Goal: Task Accomplishment & Management: Complete application form

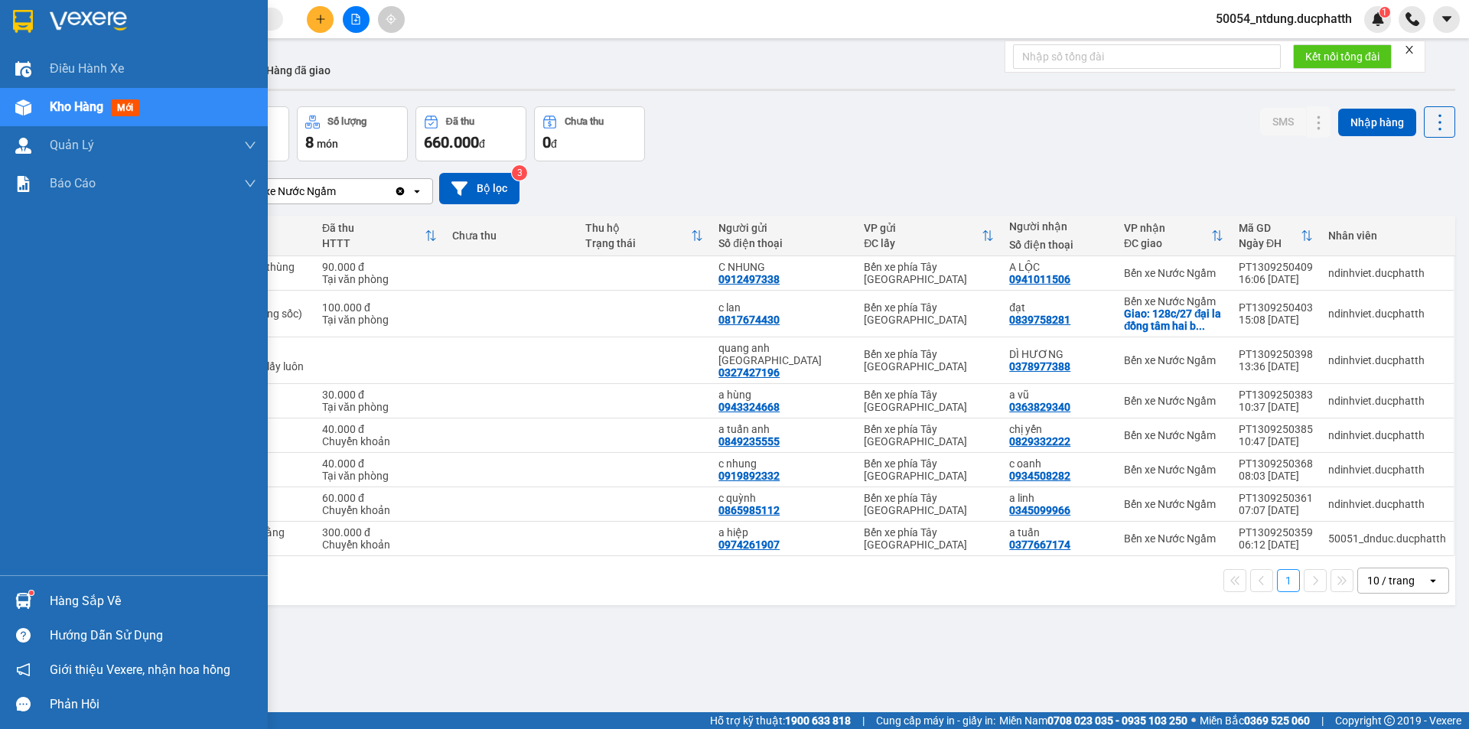
click at [23, 593] on img at bounding box center [23, 601] width 16 height 16
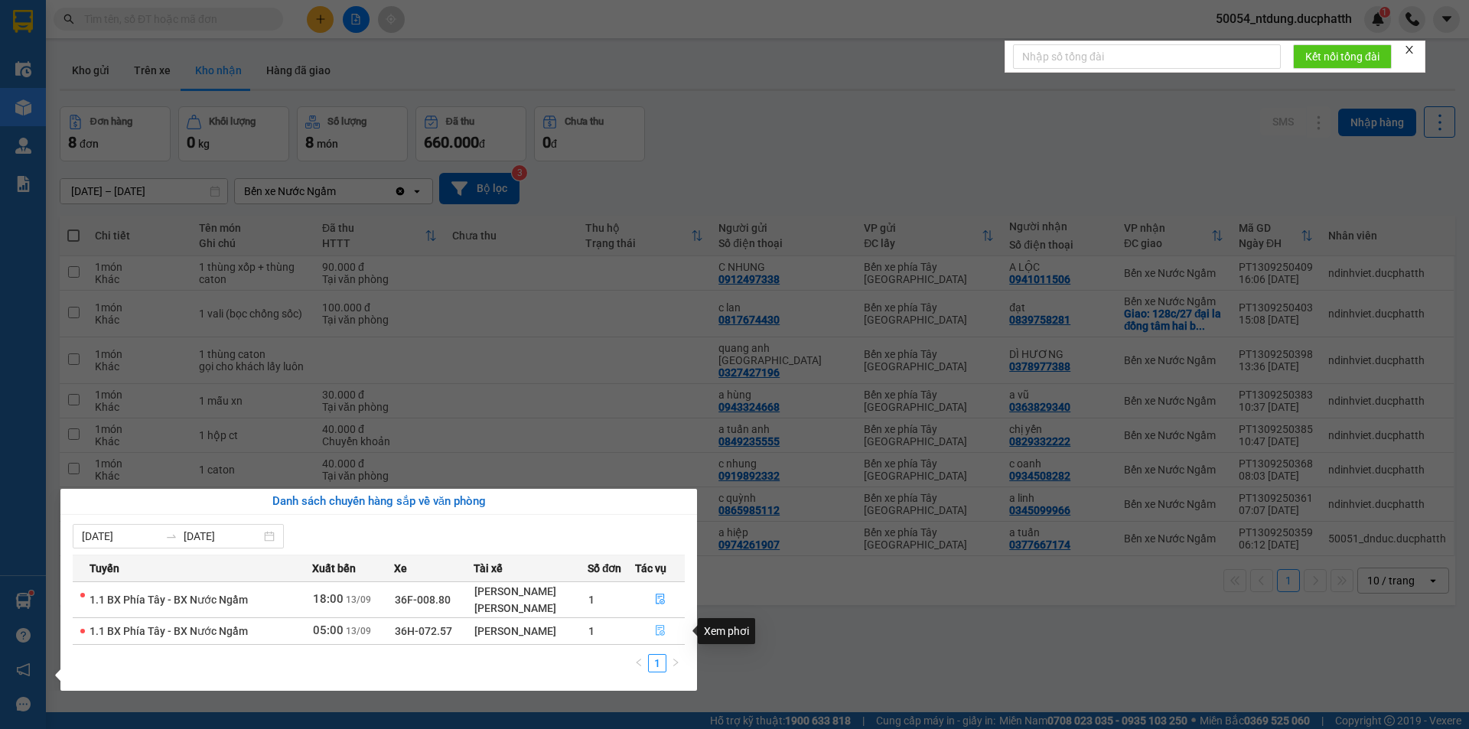
click at [650, 627] on button "button" at bounding box center [660, 631] width 48 height 24
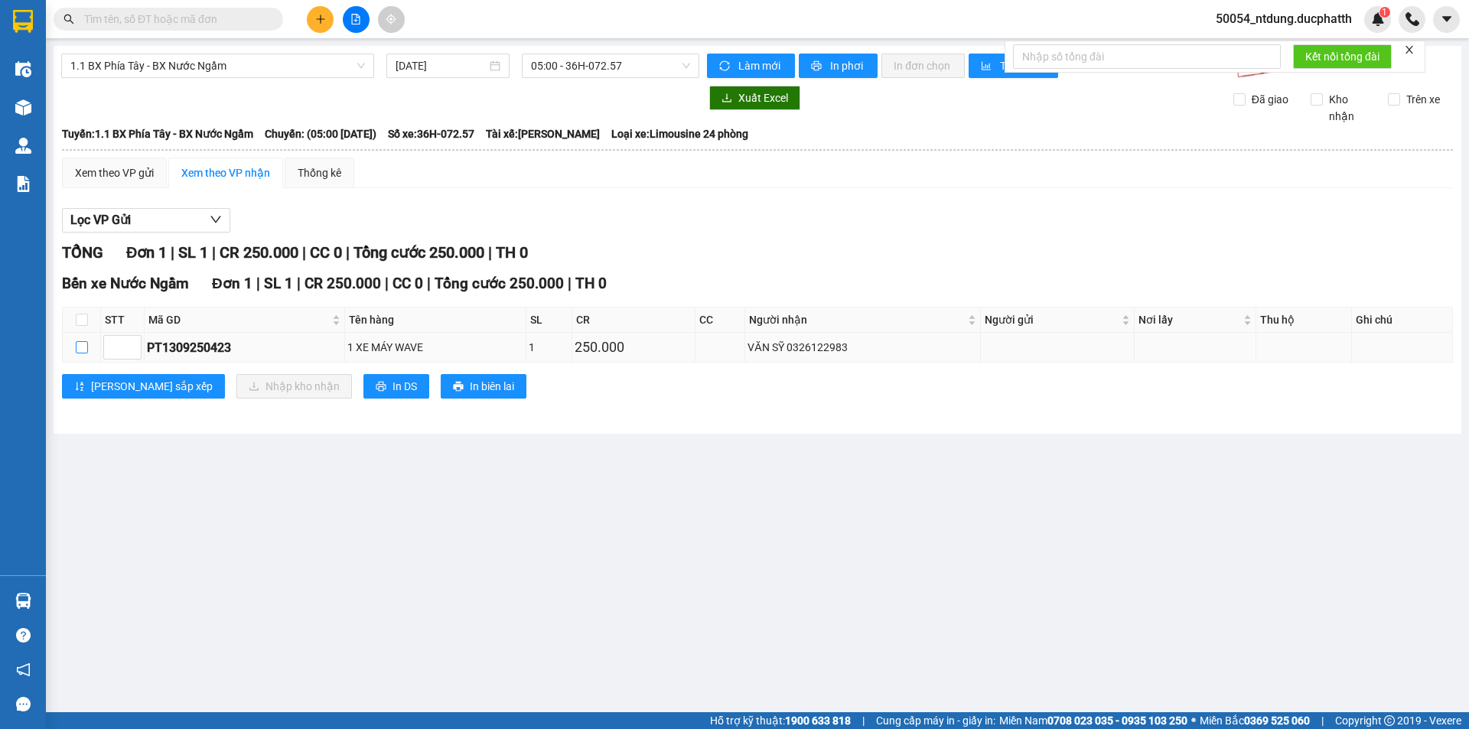
click at [83, 348] on input "checkbox" at bounding box center [82, 347] width 12 height 12
checkbox input "true"
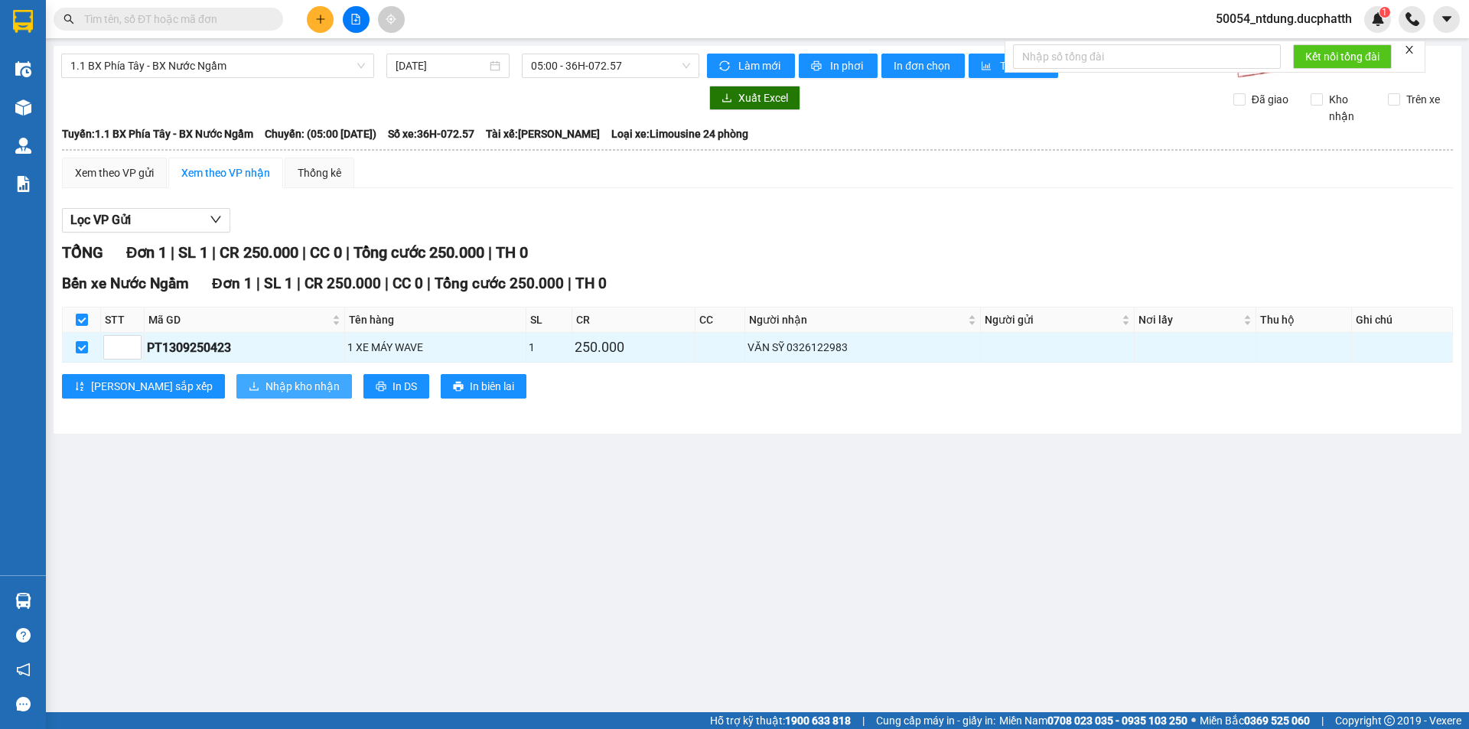
click at [266, 389] on span "Nhập kho nhận" at bounding box center [303, 386] width 74 height 17
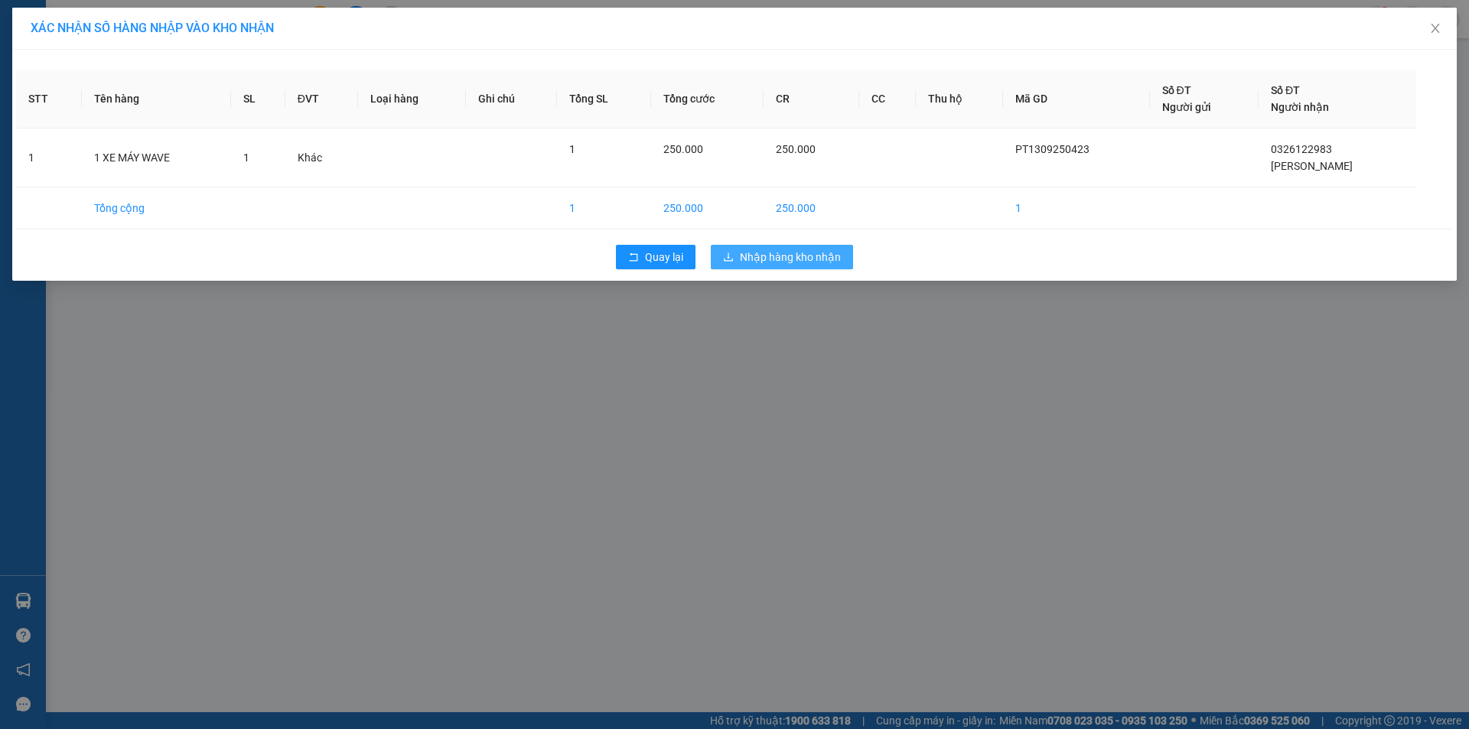
click at [842, 246] on button "Nhập hàng kho nhận" at bounding box center [782, 257] width 142 height 24
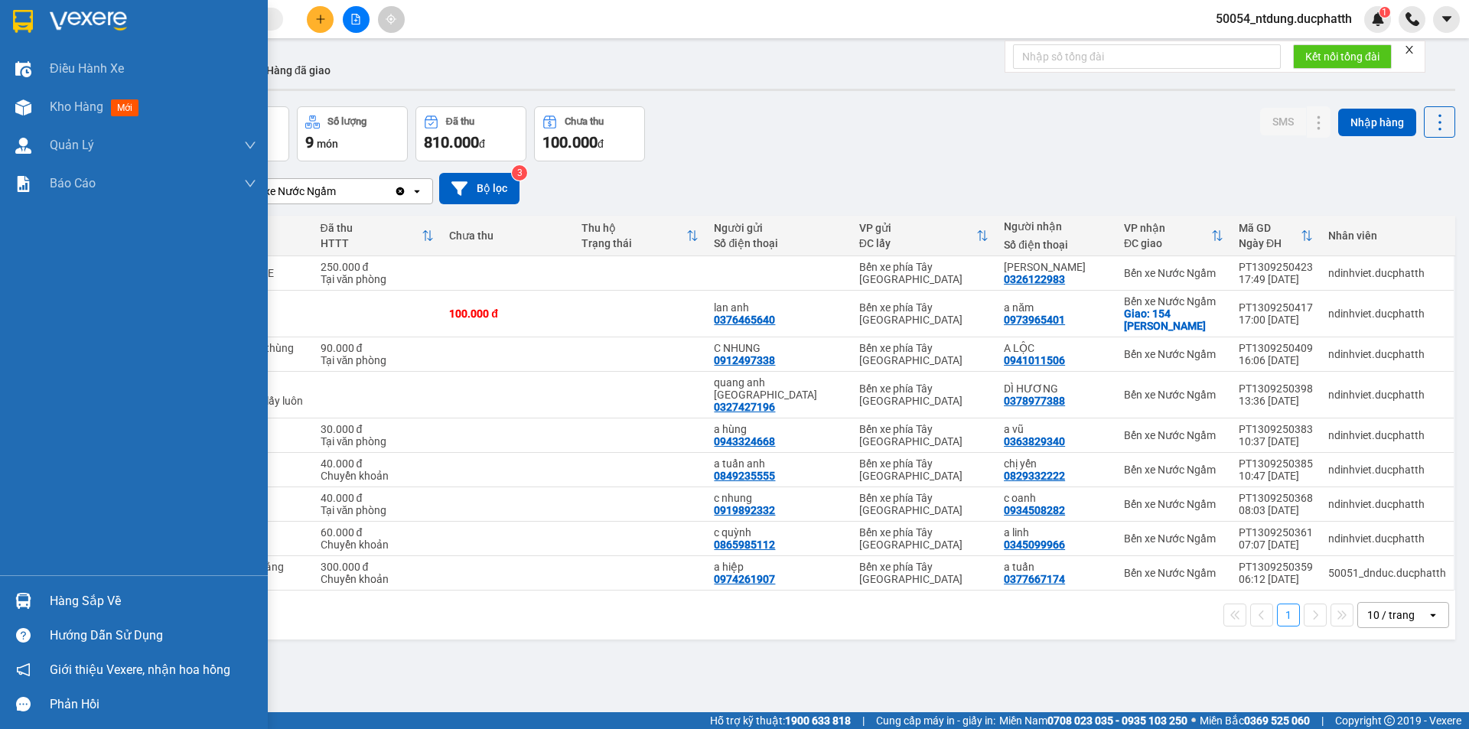
click at [30, 600] on img at bounding box center [23, 601] width 16 height 16
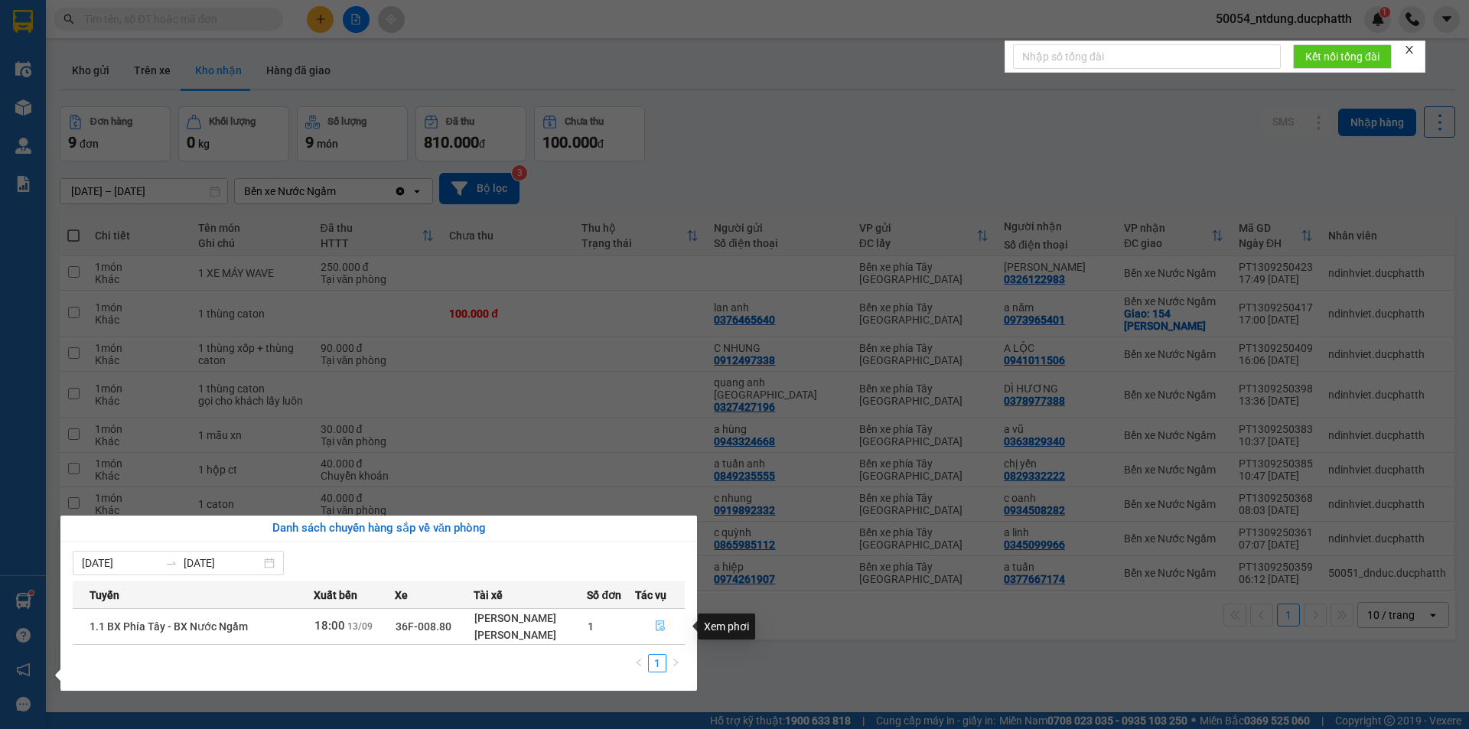
click at [659, 628] on icon "file-done" at bounding box center [660, 626] width 11 height 11
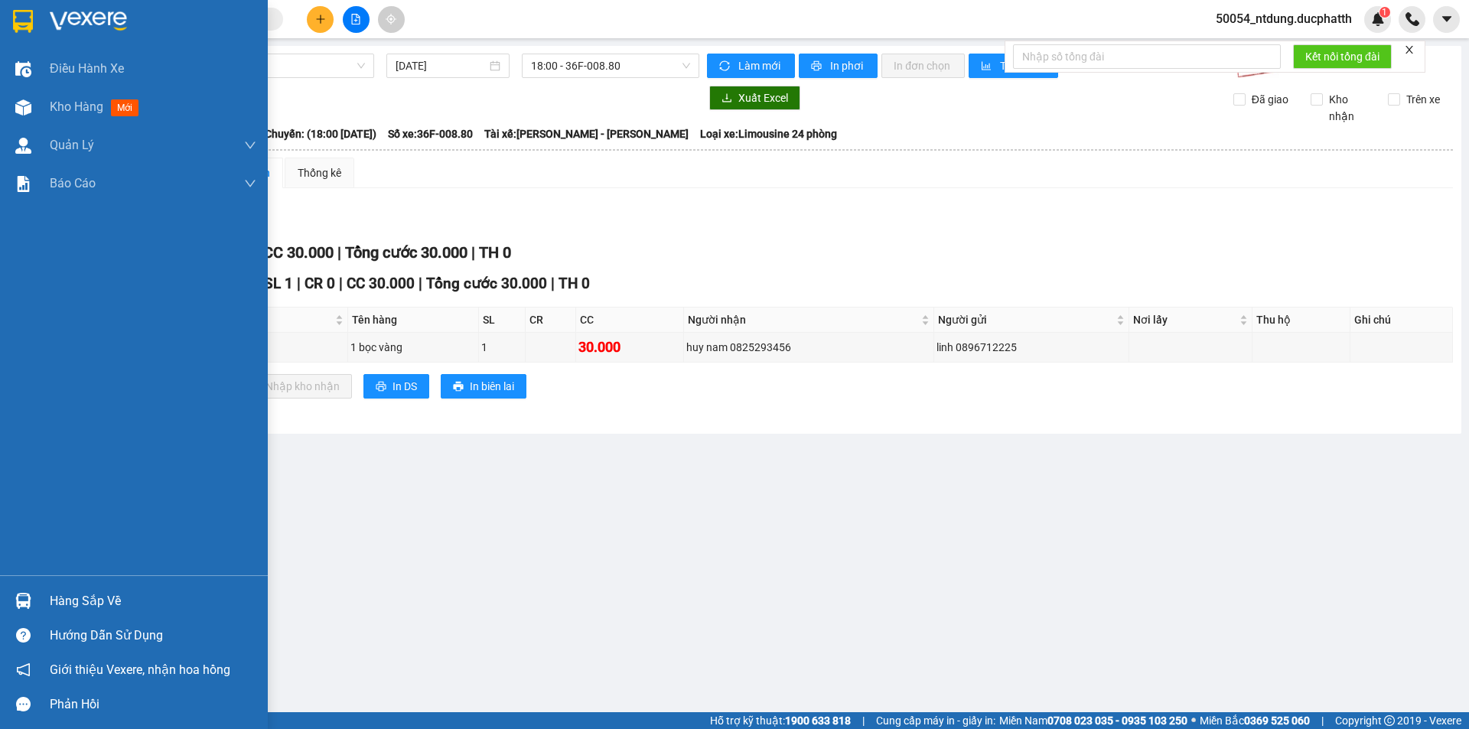
click at [30, 609] on div at bounding box center [23, 601] width 27 height 27
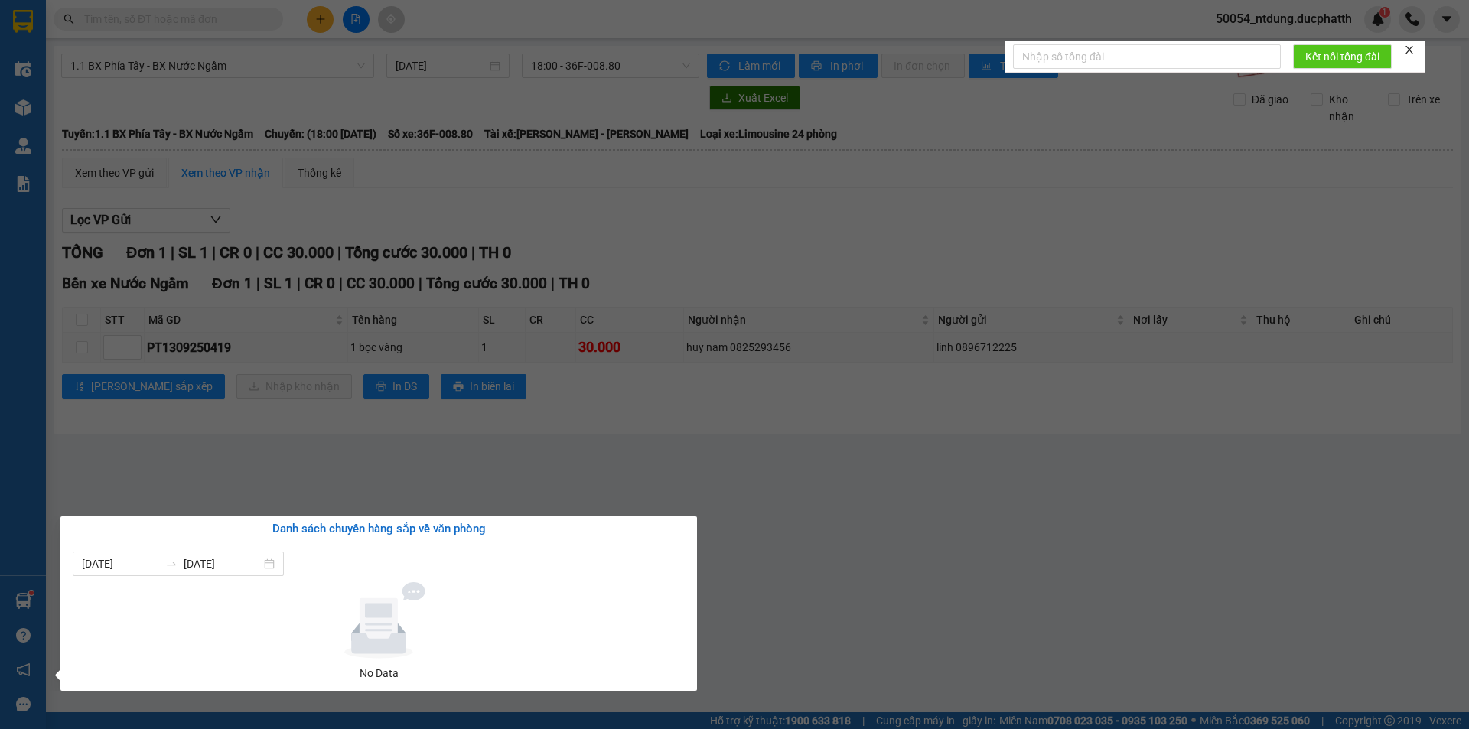
click at [811, 538] on section "Kết quả tìm kiếm ( 0 ) Bộ lọc No Data 50054_ntdung.ducphatth 1 Điều hành xe Kho…" at bounding box center [734, 364] width 1469 height 729
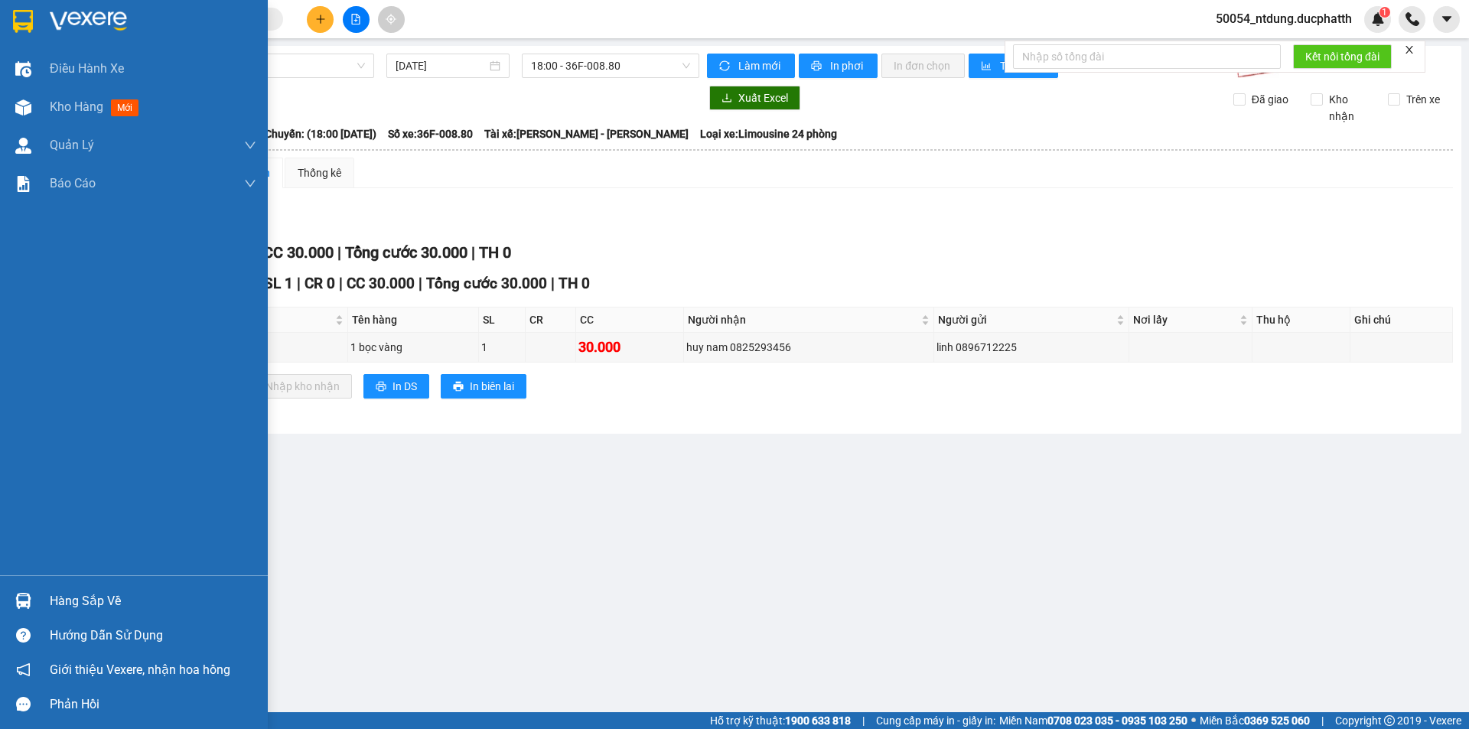
click at [26, 587] on div "Hàng sắp về" at bounding box center [134, 601] width 268 height 34
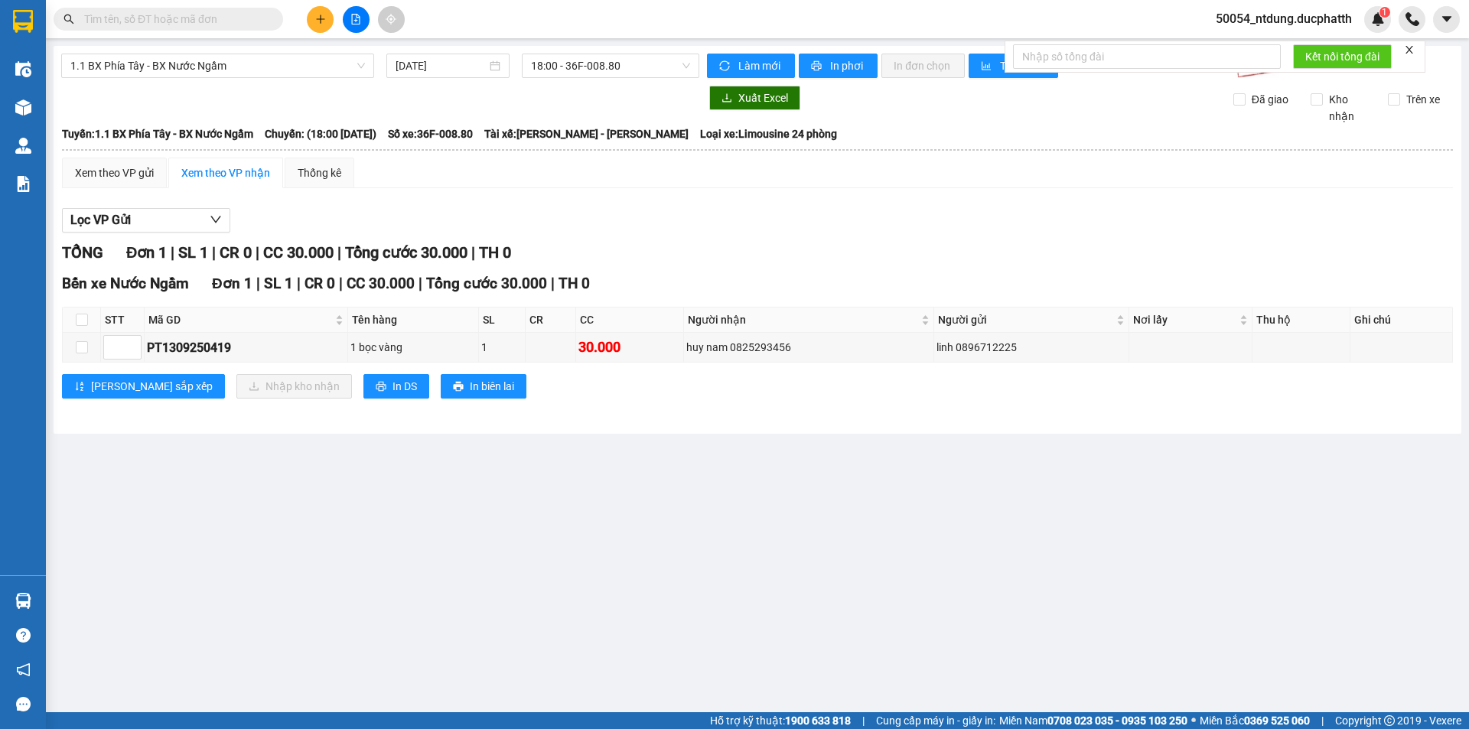
click at [485, 487] on section "Kết quả tìm kiếm ( 0 ) Bộ lọc No Data 50054_ntdung.ducphatth 1 Điều hành xe Kho…" at bounding box center [734, 364] width 1469 height 729
click at [191, 356] on div "PT1309250419" at bounding box center [246, 347] width 198 height 19
click at [152, 20] on input "text" at bounding box center [174, 19] width 181 height 17
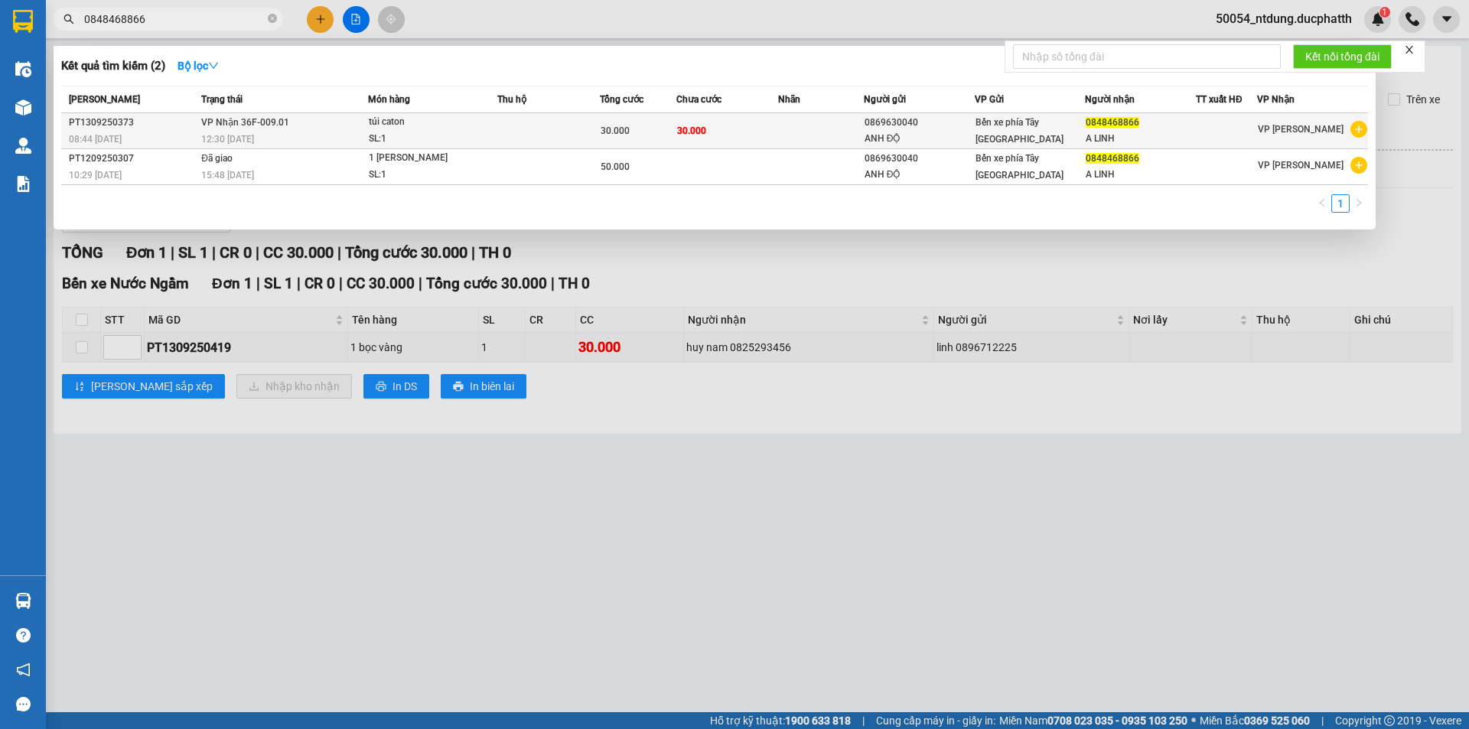
type input "0848468866"
click at [550, 127] on td at bounding box center [548, 131] width 103 height 36
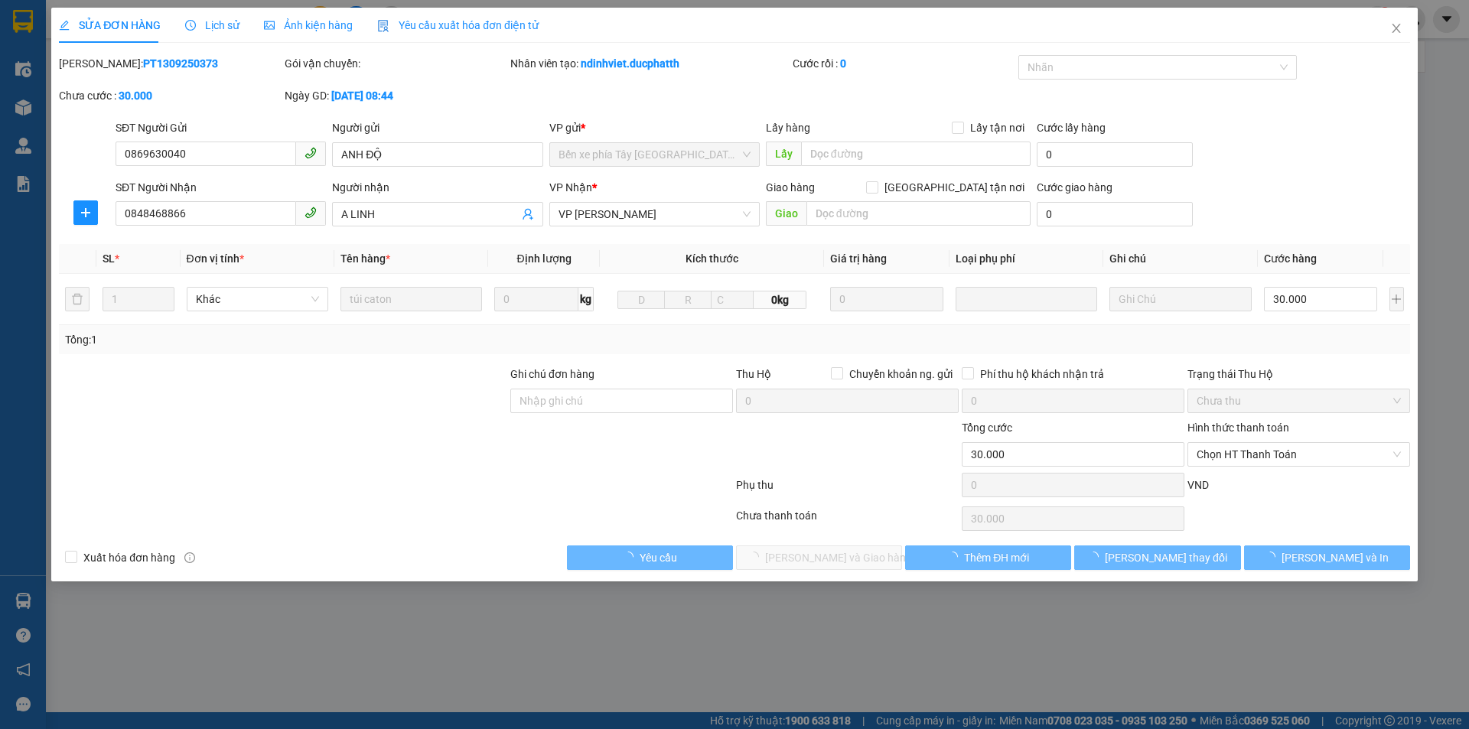
type input "0869630040"
type input "ANH ĐỘ"
type input "0848468866"
type input "A LINH"
type input "30.000"
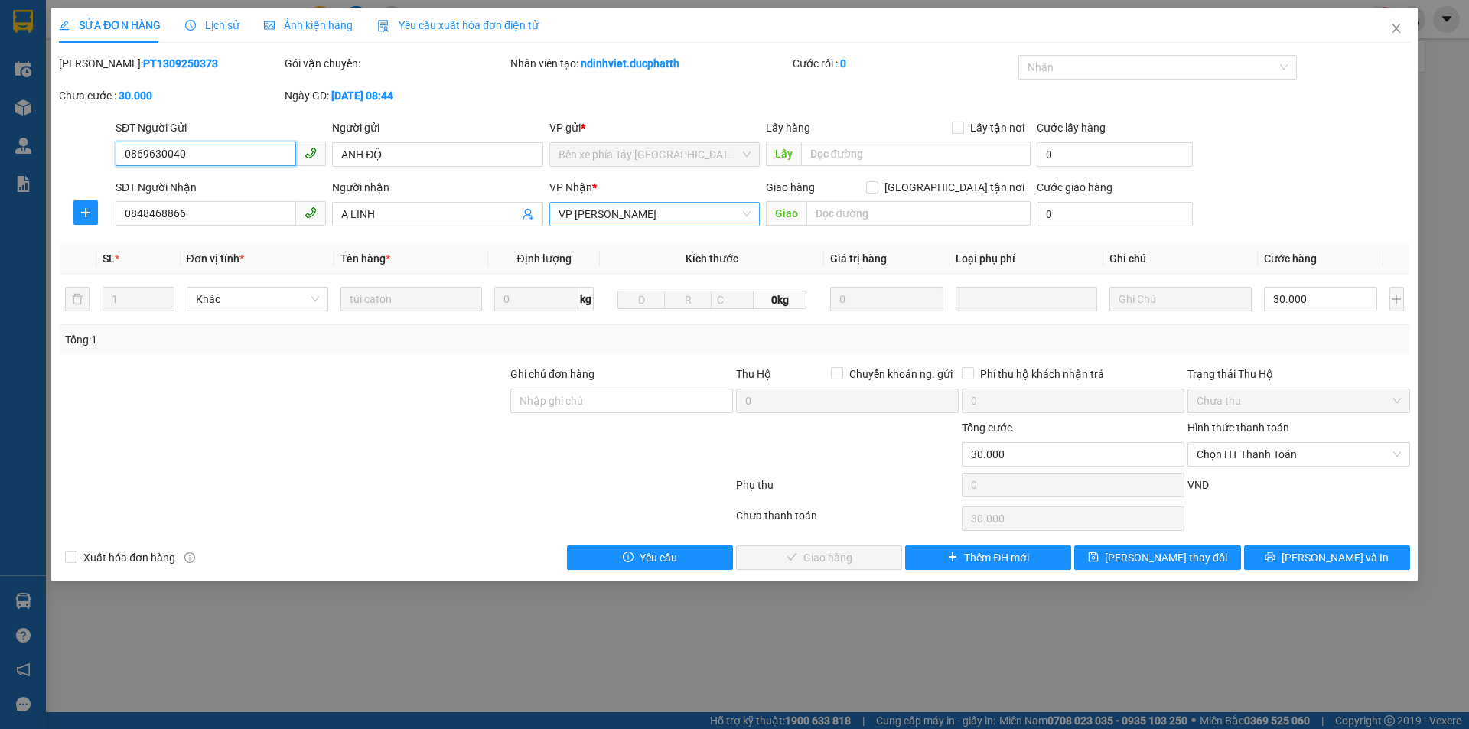
click at [650, 214] on span "VP [PERSON_NAME]" at bounding box center [655, 214] width 192 height 23
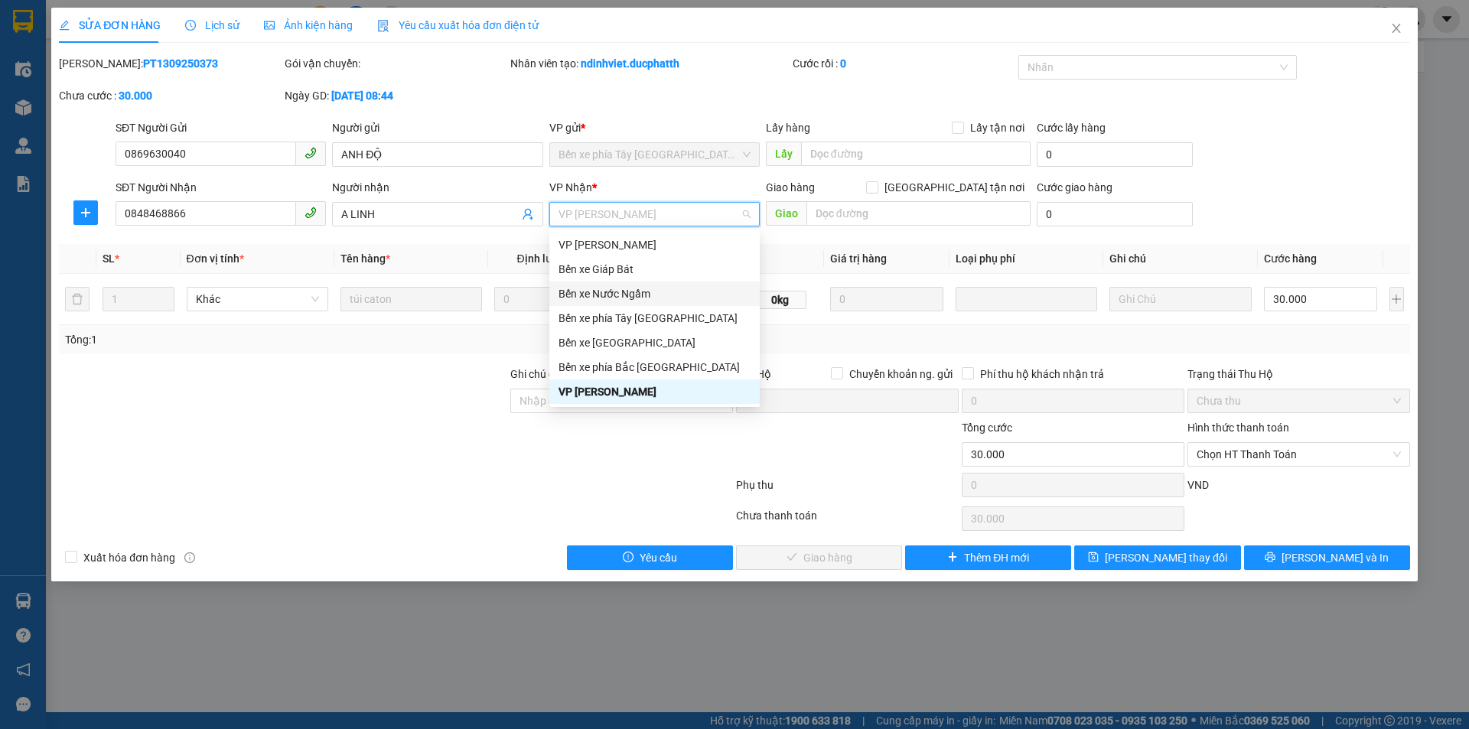
click at [634, 300] on div "Bến xe Nước Ngầm" at bounding box center [655, 293] width 192 height 17
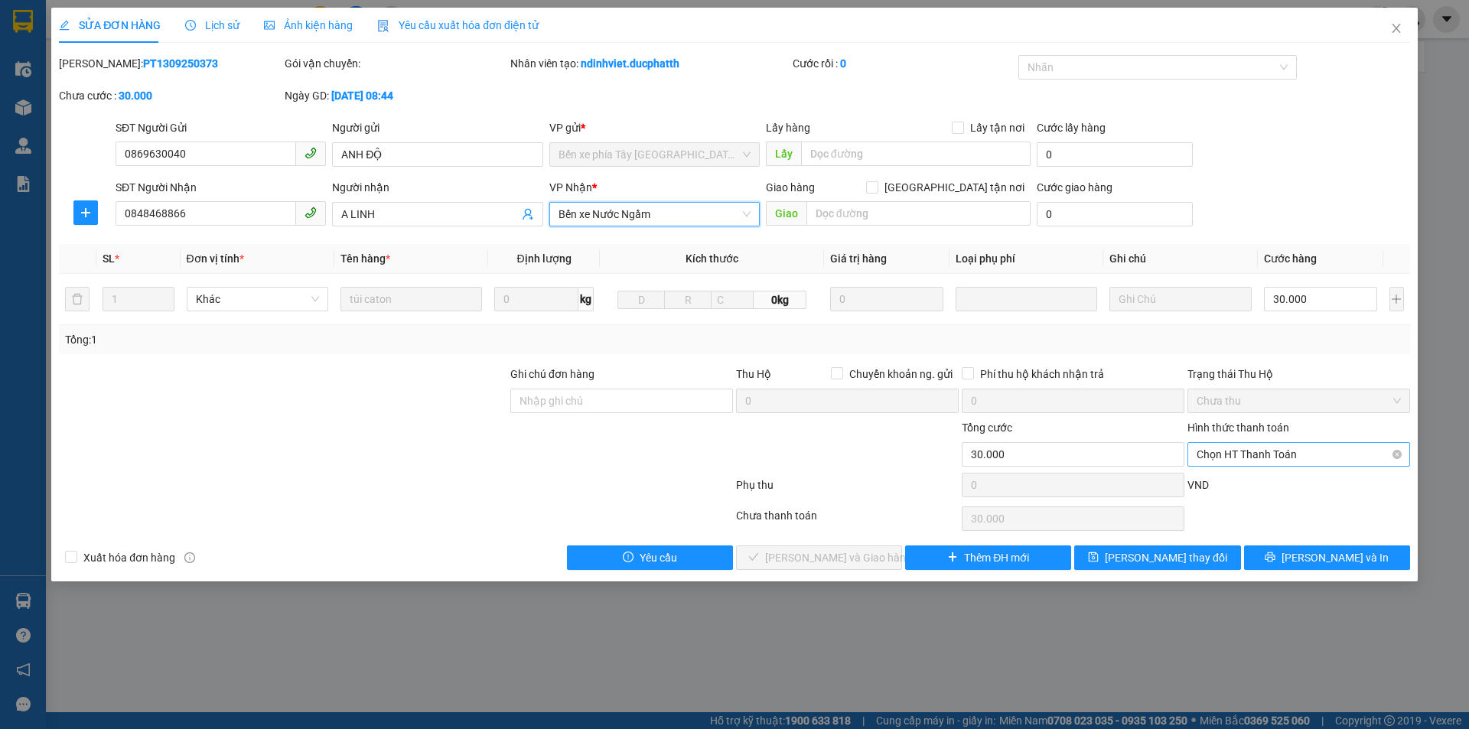
click at [1302, 458] on span "Chọn HT Thanh Toán" at bounding box center [1299, 454] width 204 height 23
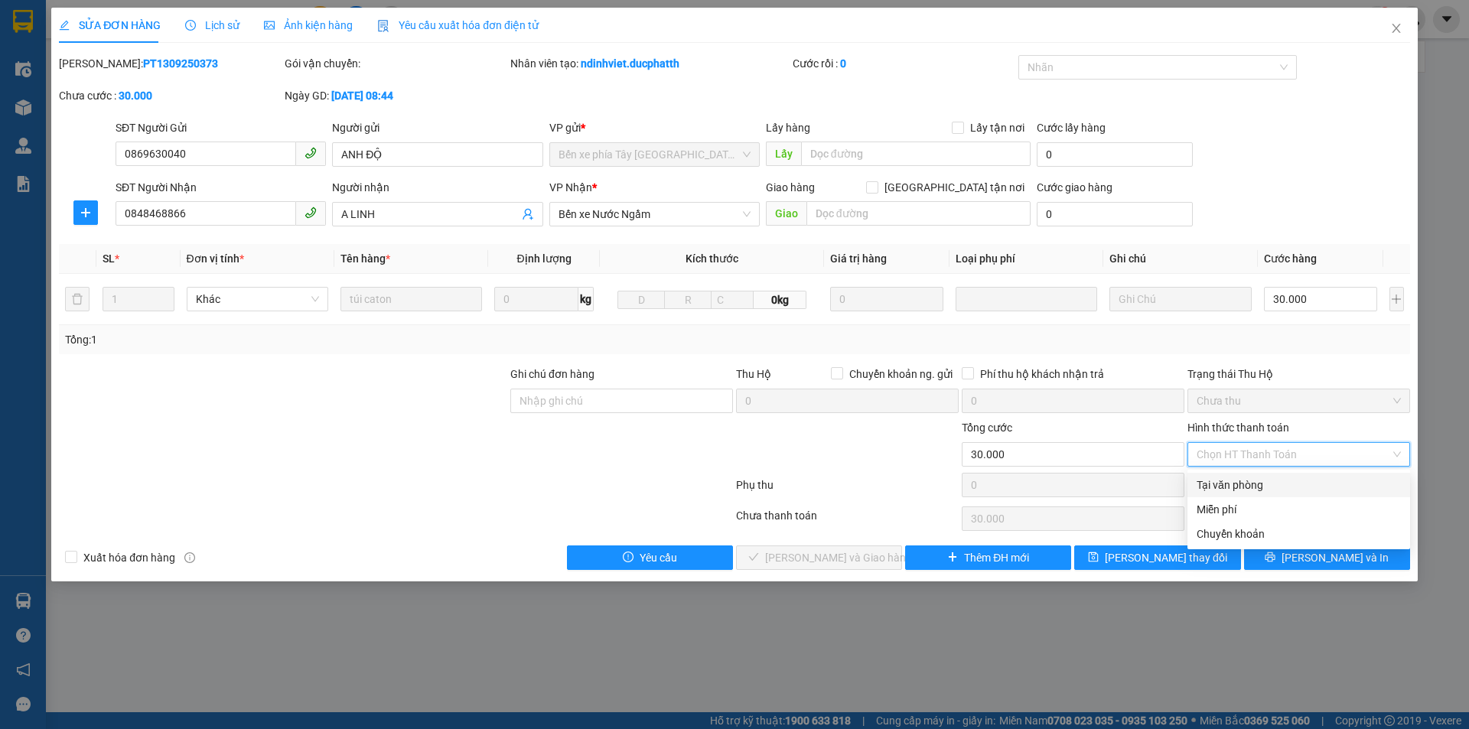
click at [1242, 491] on div "Tại văn phòng" at bounding box center [1299, 485] width 204 height 17
type input "0"
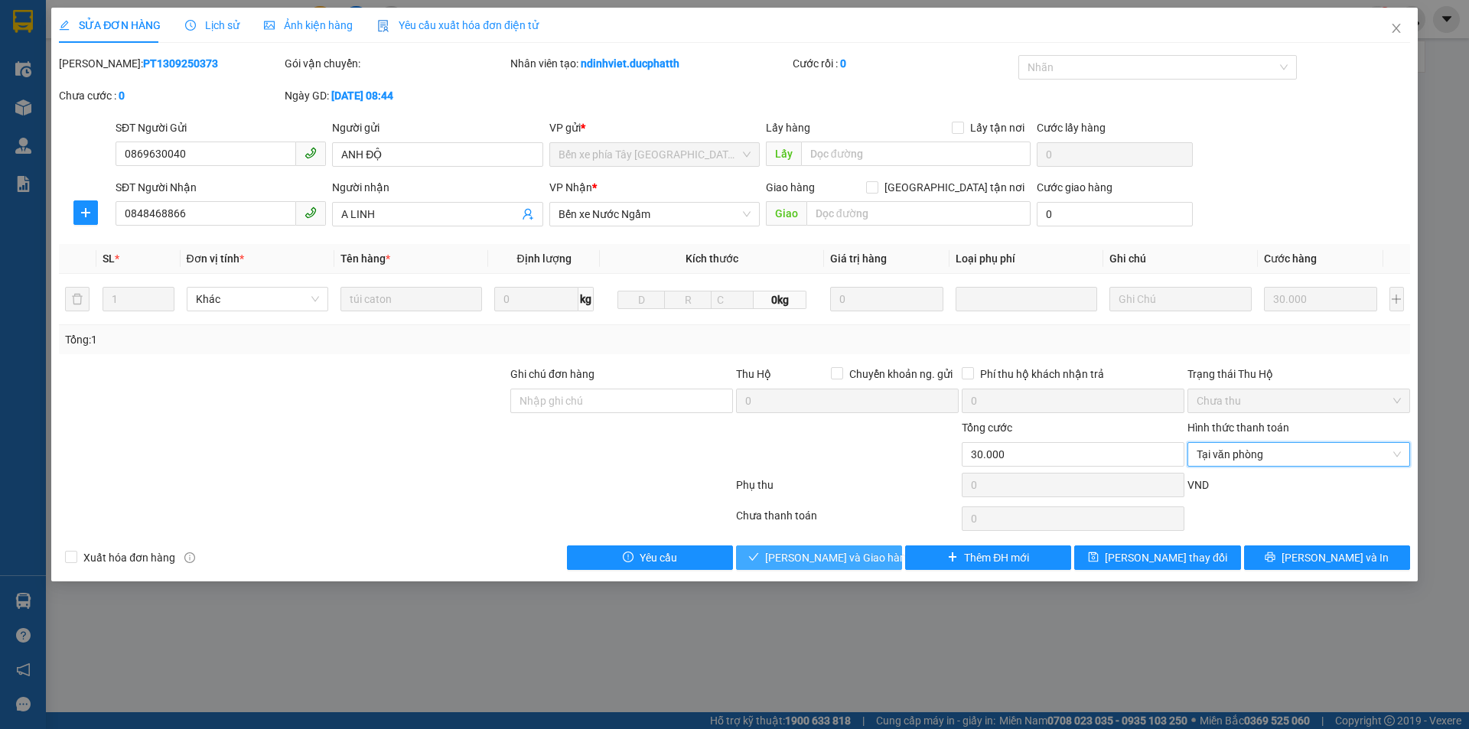
click at [829, 556] on span "[PERSON_NAME] và Giao hàng" at bounding box center [838, 557] width 147 height 17
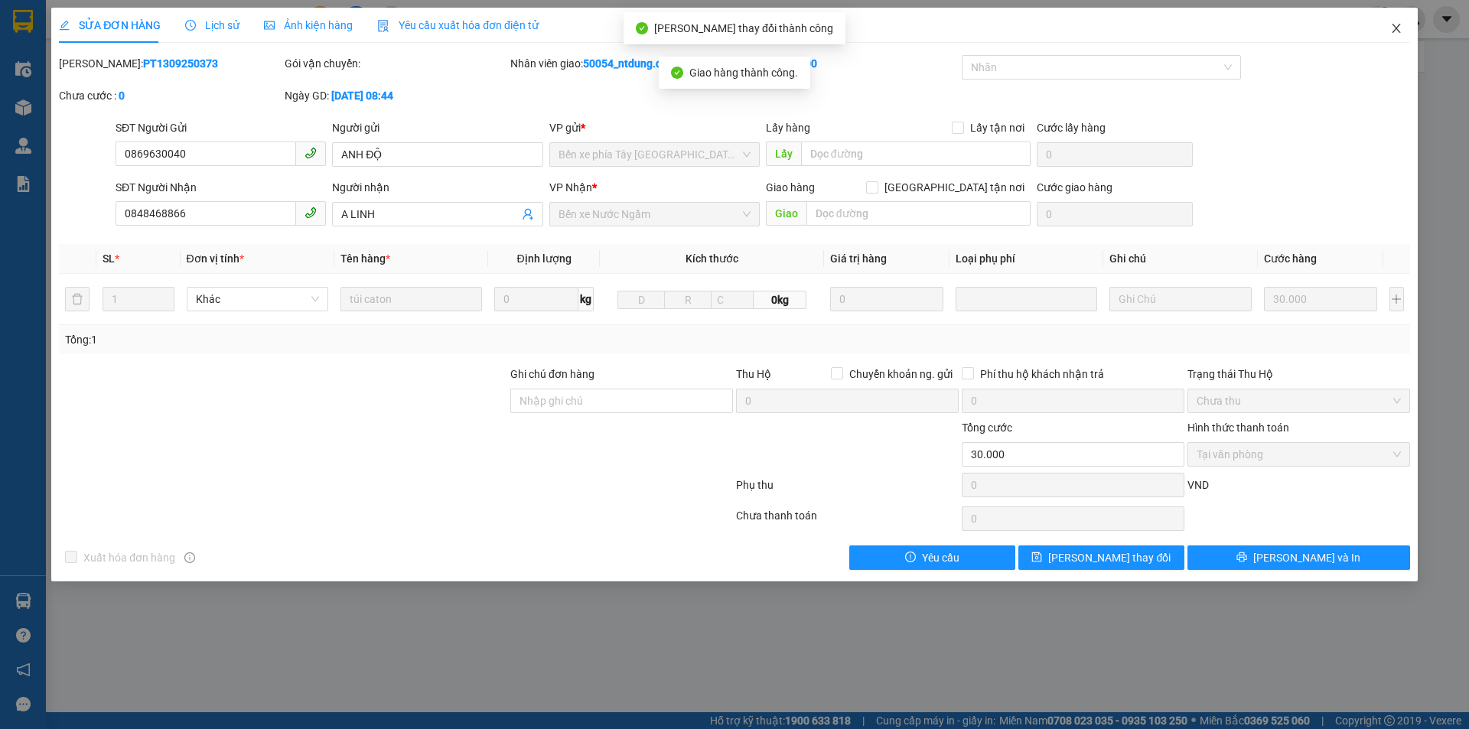
click at [1398, 29] on icon "close" at bounding box center [1396, 28] width 12 height 12
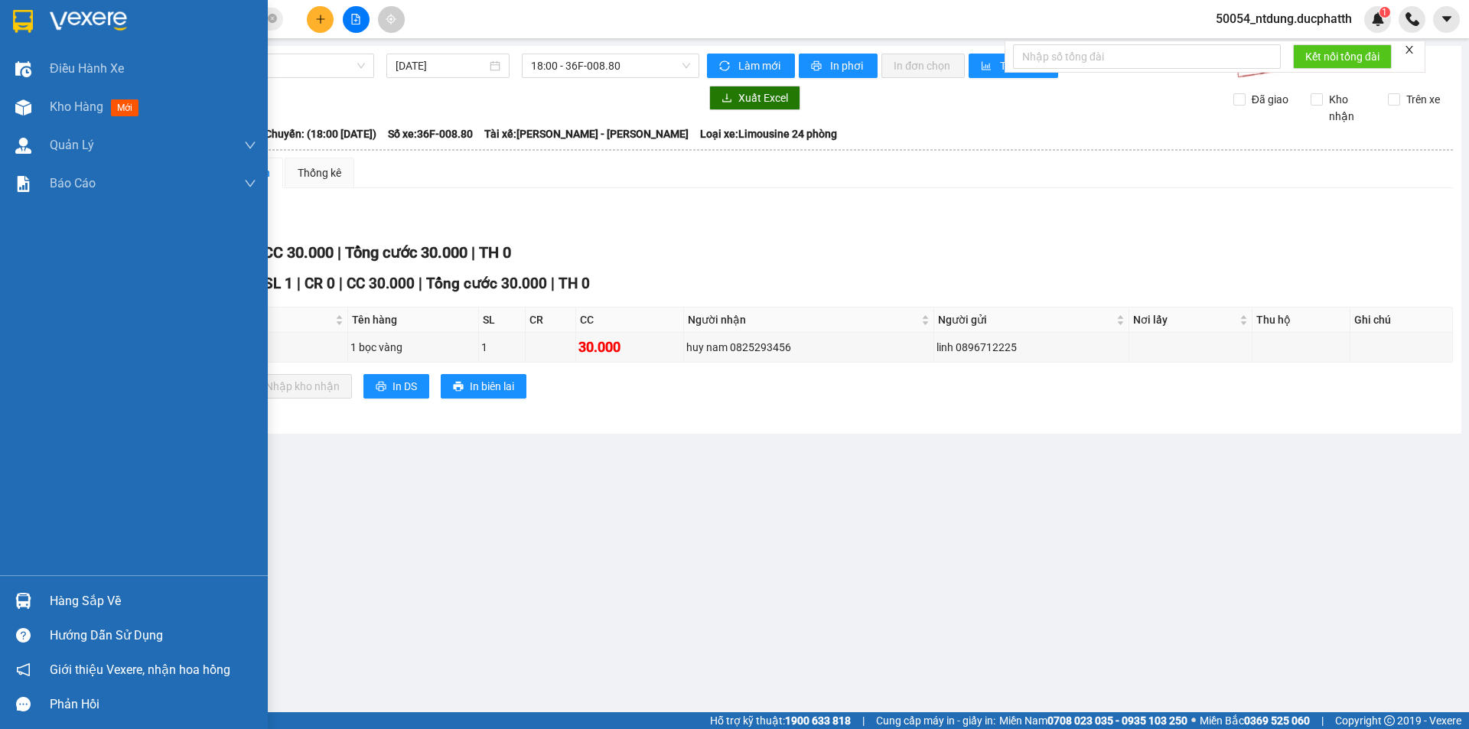
click at [19, 598] on img at bounding box center [23, 601] width 16 height 16
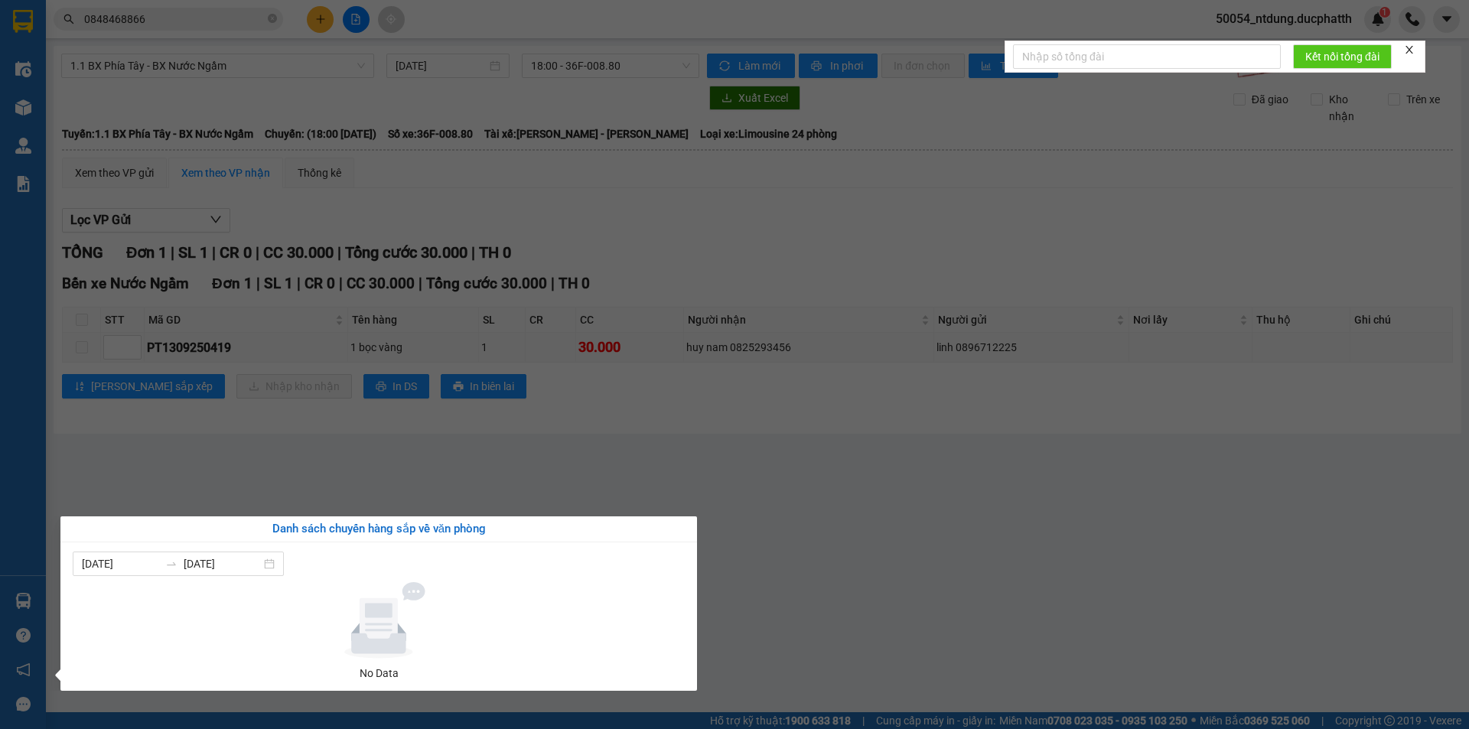
click at [425, 503] on section "Kết quả tìm kiếm ( 2 ) Bộ lọc Mã ĐH Trạng thái Món hàng Thu hộ Tổng cước Chưa c…" at bounding box center [734, 364] width 1469 height 729
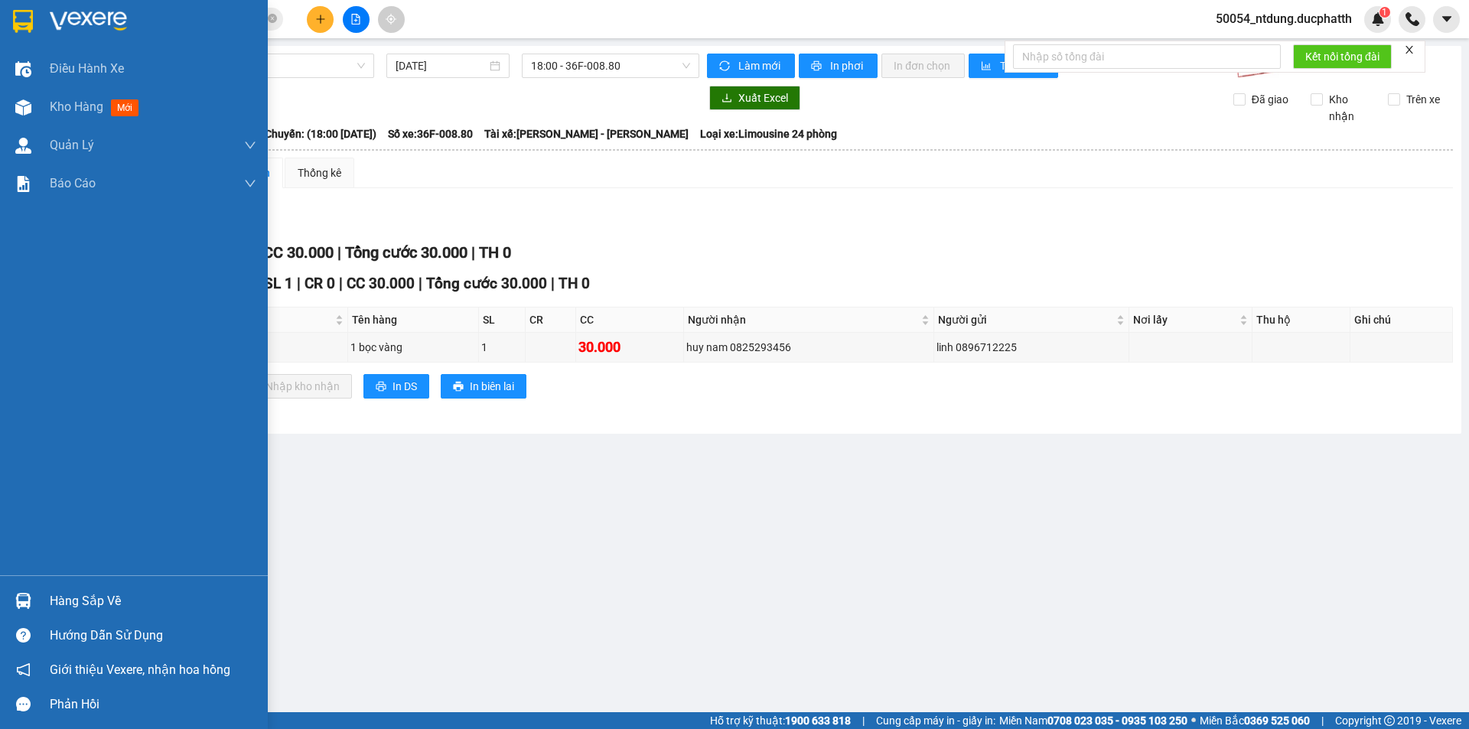
click at [72, 603] on div "Hàng sắp về" at bounding box center [153, 601] width 207 height 23
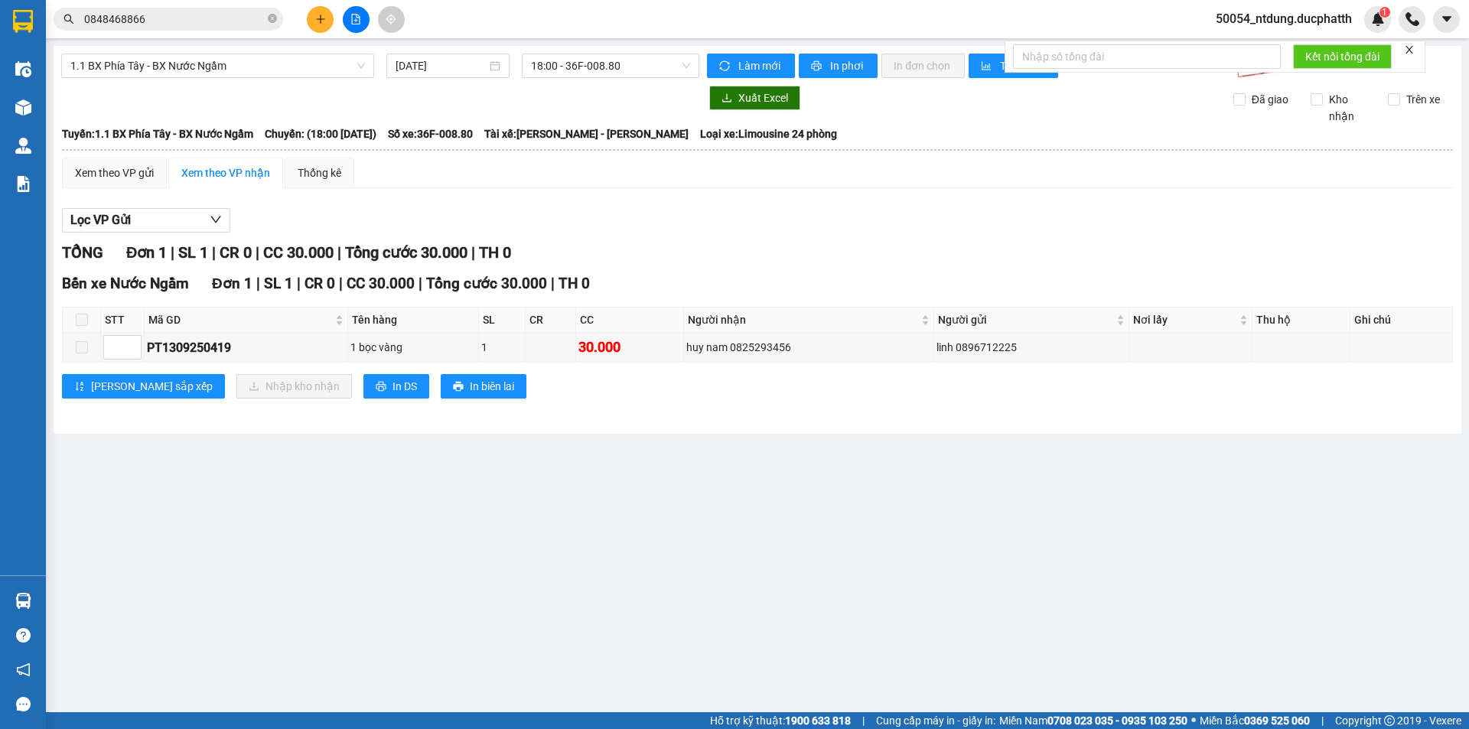
click at [88, 449] on section "Kết quả tìm kiếm ( 2 ) Bộ lọc Mã ĐH Trạng thái Món hàng Thu hộ Tổng cước Chưa c…" at bounding box center [734, 364] width 1469 height 729
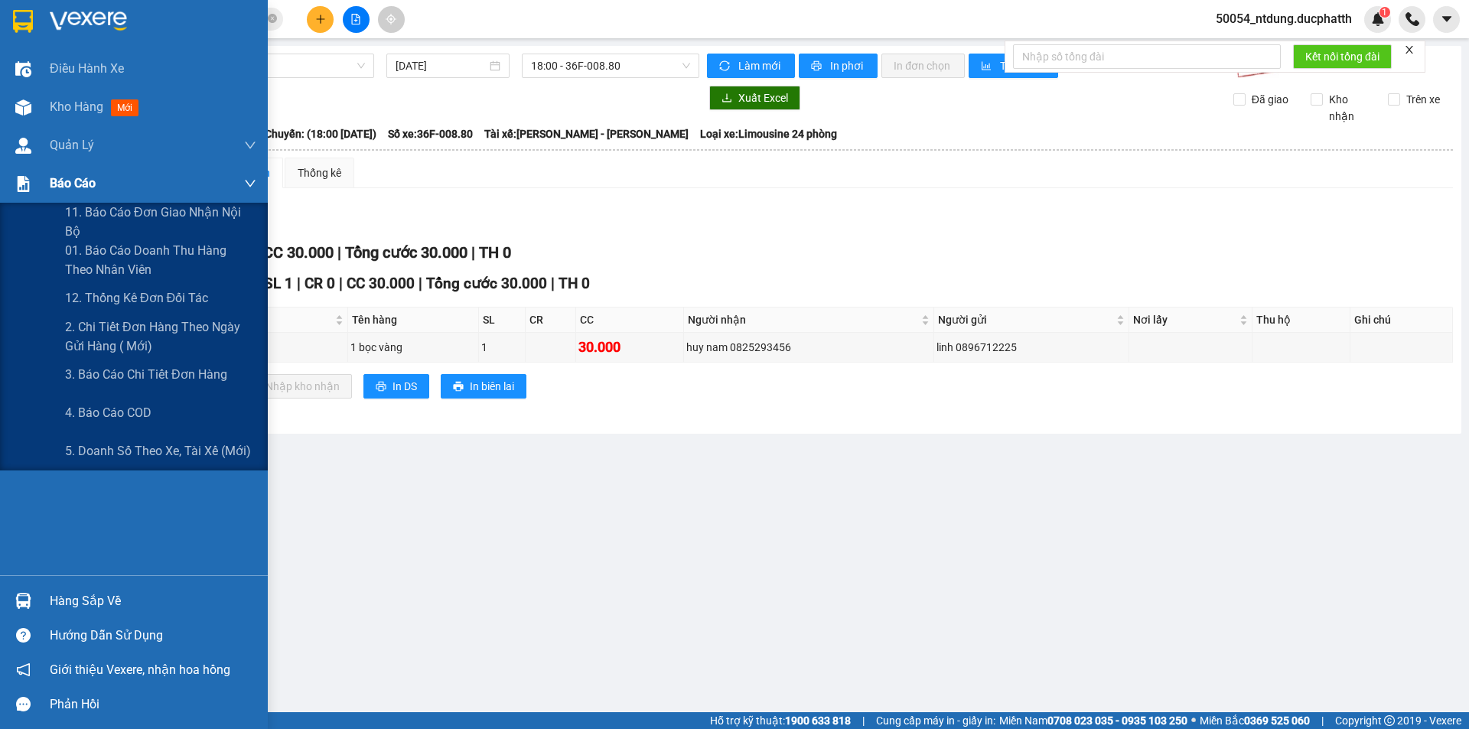
click at [106, 190] on div "Báo cáo" at bounding box center [153, 184] width 207 height 38
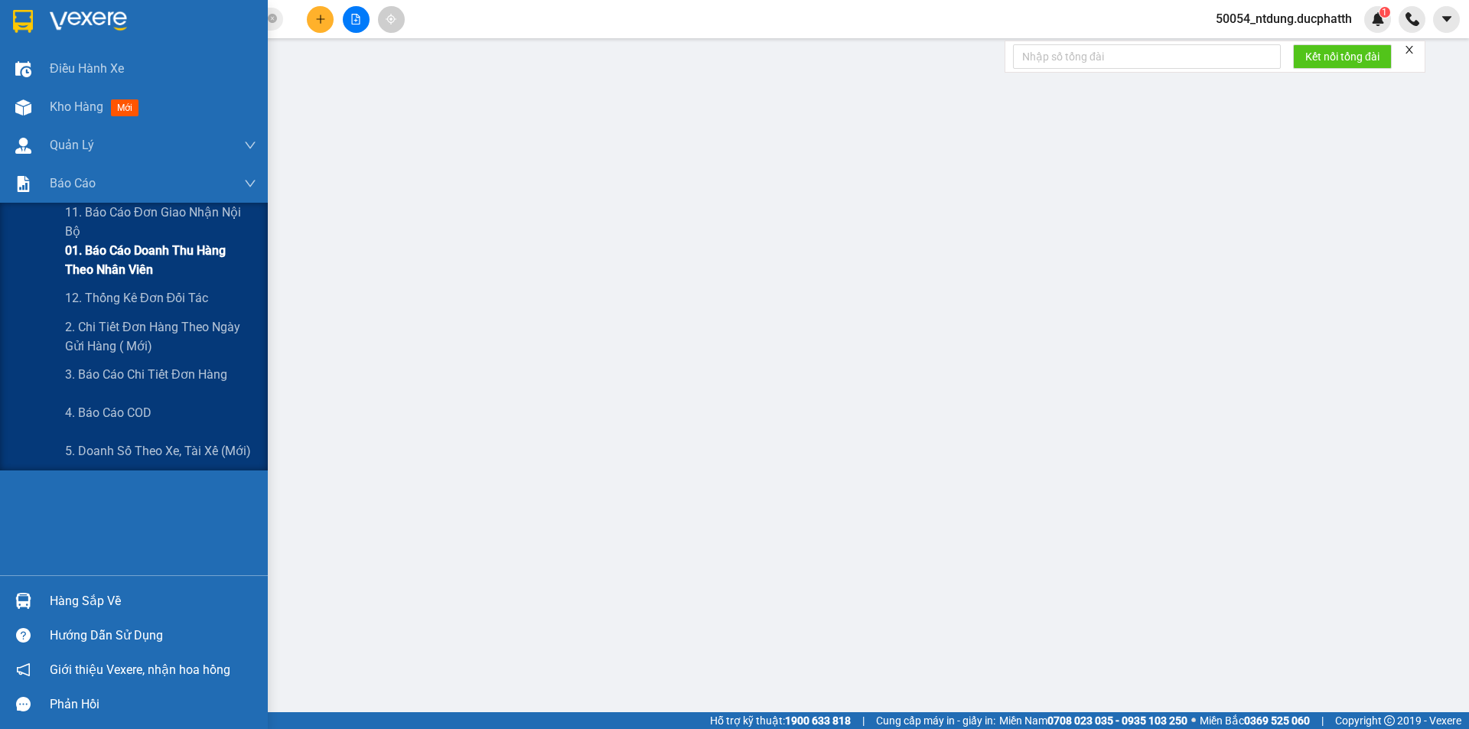
drag, startPoint x: 125, startPoint y: 231, endPoint x: 131, endPoint y: 251, distance: 20.8
click at [131, 251] on div "11. Báo cáo đơn giao nhận nội bộ 01. Báo cáo doanh thu hàng theo nhân viên 12. …" at bounding box center [134, 337] width 268 height 268
click at [131, 251] on span "01. Báo cáo doanh thu hàng theo nhân viên" at bounding box center [160, 260] width 191 height 38
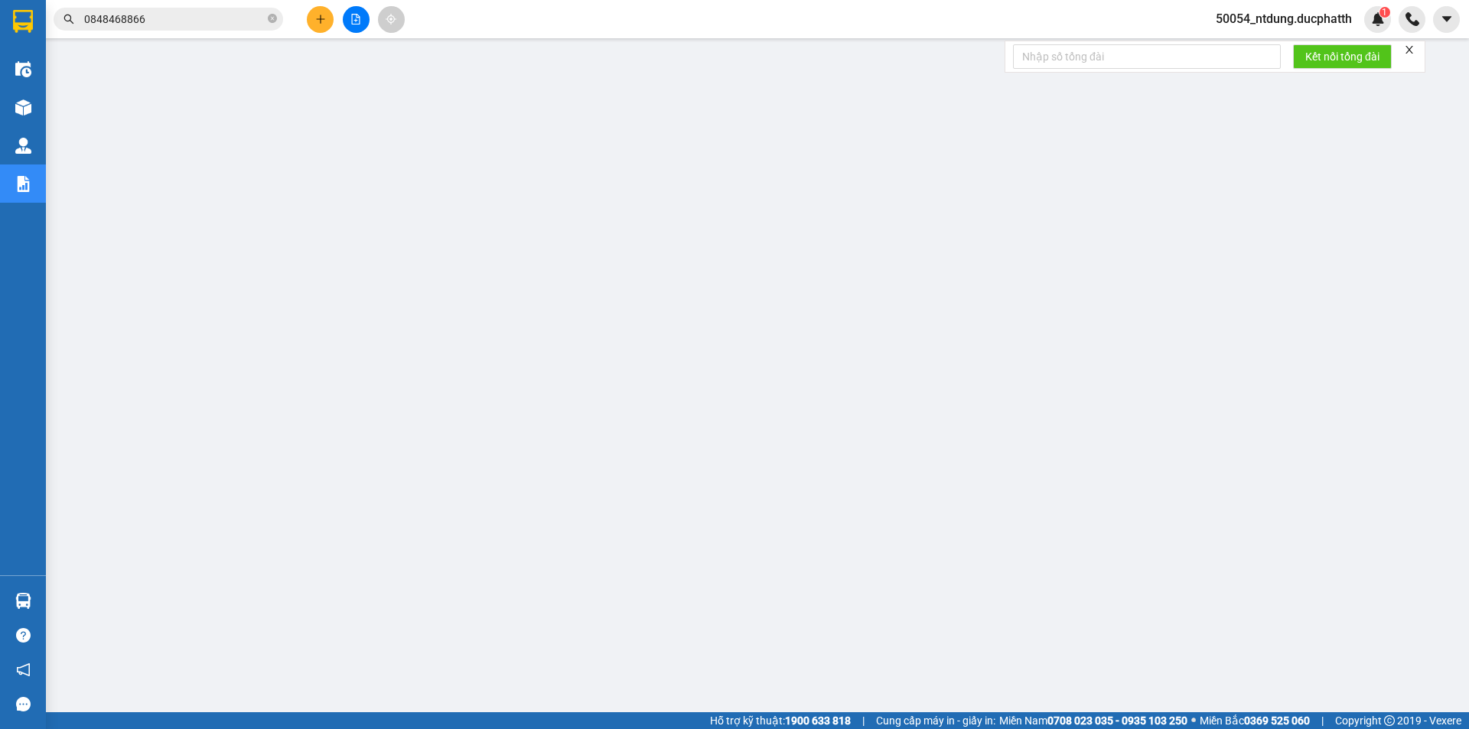
click at [1249, 11] on span "50054_ntdung.ducphatth" at bounding box center [1284, 18] width 161 height 19
click at [1257, 44] on span "Đăng xuất" at bounding box center [1289, 47] width 131 height 17
